Goal: Task Accomplishment & Management: Use online tool/utility

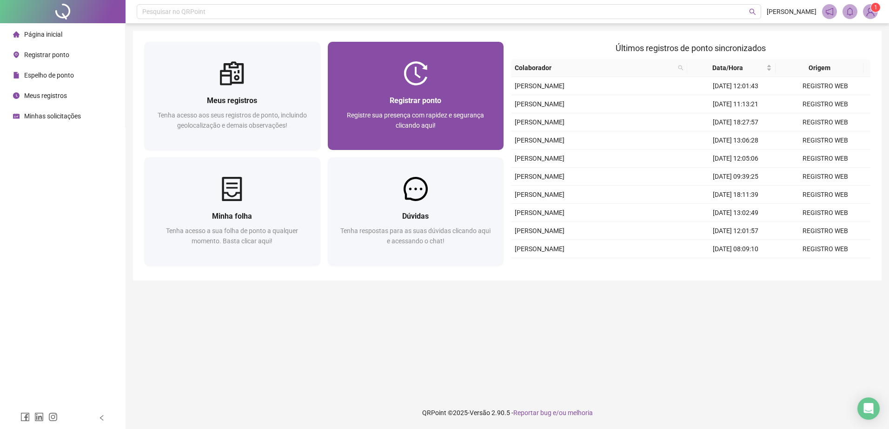
click at [380, 83] on div at bounding box center [416, 73] width 176 height 24
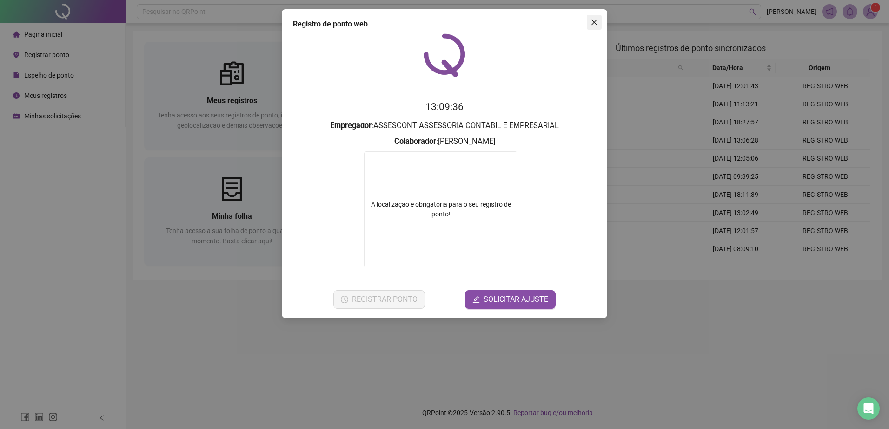
click at [591, 21] on icon "close" at bounding box center [593, 22] width 7 height 7
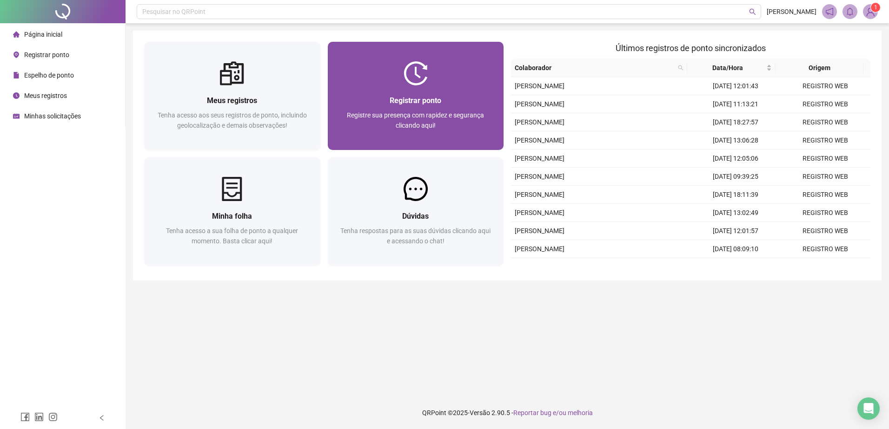
click at [395, 73] on div at bounding box center [416, 73] width 176 height 24
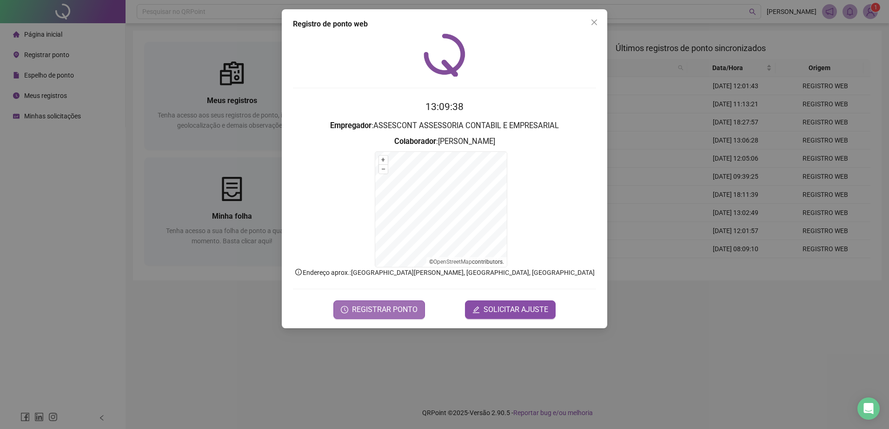
click at [395, 306] on span "REGISTRAR PONTO" at bounding box center [385, 309] width 66 height 11
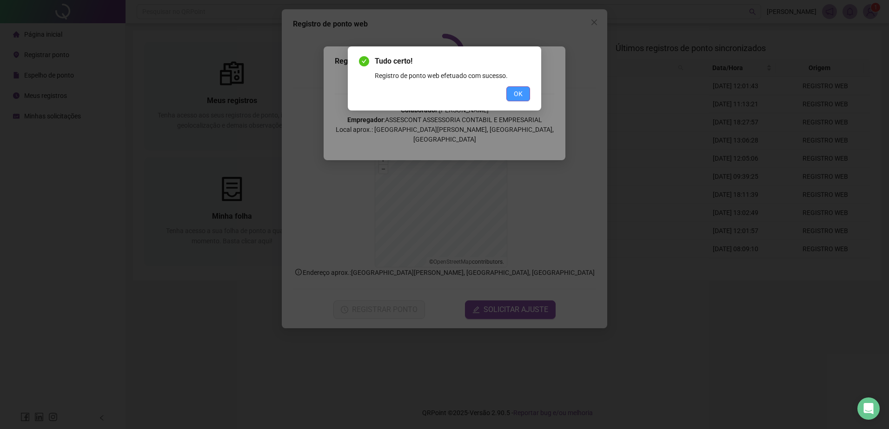
click at [526, 92] on button "OK" at bounding box center [518, 93] width 24 height 15
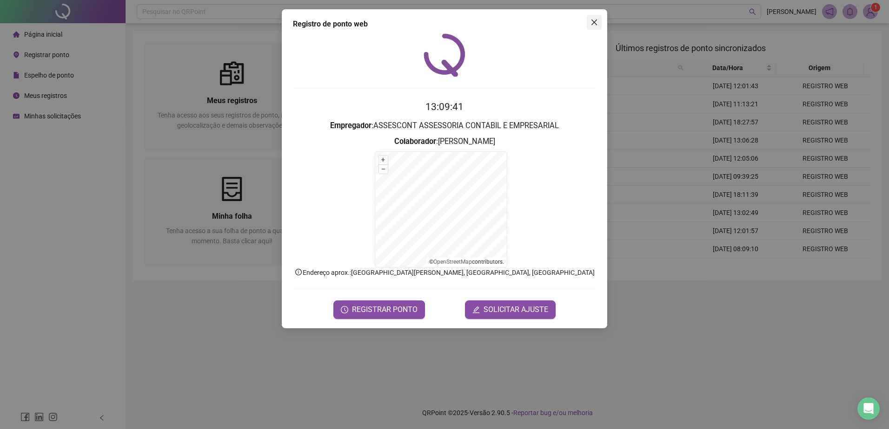
click at [601, 22] on span "Close" at bounding box center [594, 22] width 15 height 7
